Goal: Check status: Check status

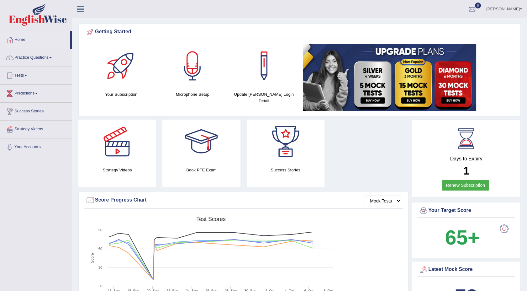
click at [29, 74] on link "Tests" at bounding box center [36, 75] width 72 height 16
click at [19, 114] on link "History" at bounding box center [41, 112] width 59 height 11
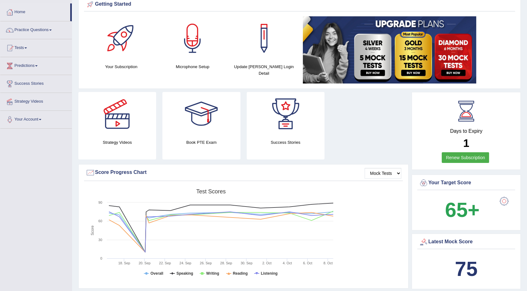
scroll to position [14, 0]
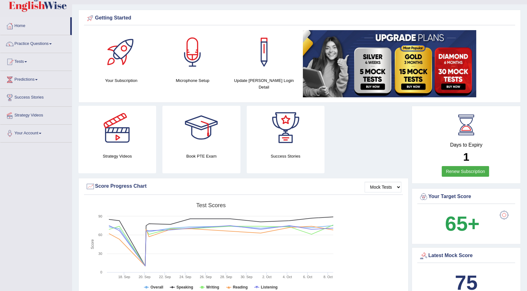
click at [27, 61] on span at bounding box center [25, 61] width 3 height 1
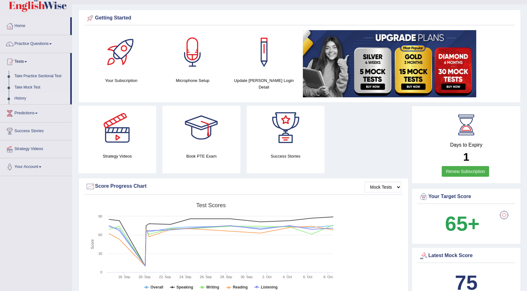
click at [25, 97] on link "History" at bounding box center [41, 98] width 59 height 11
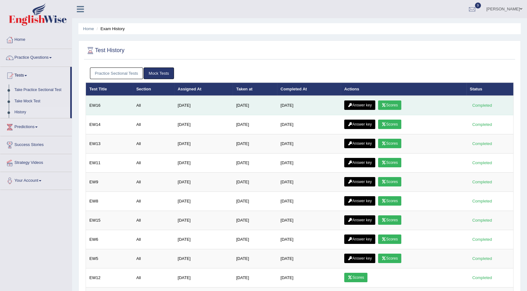
click at [388, 104] on link "Scores" at bounding box center [389, 104] width 23 height 9
